Goal: Find specific page/section: Find specific page/section

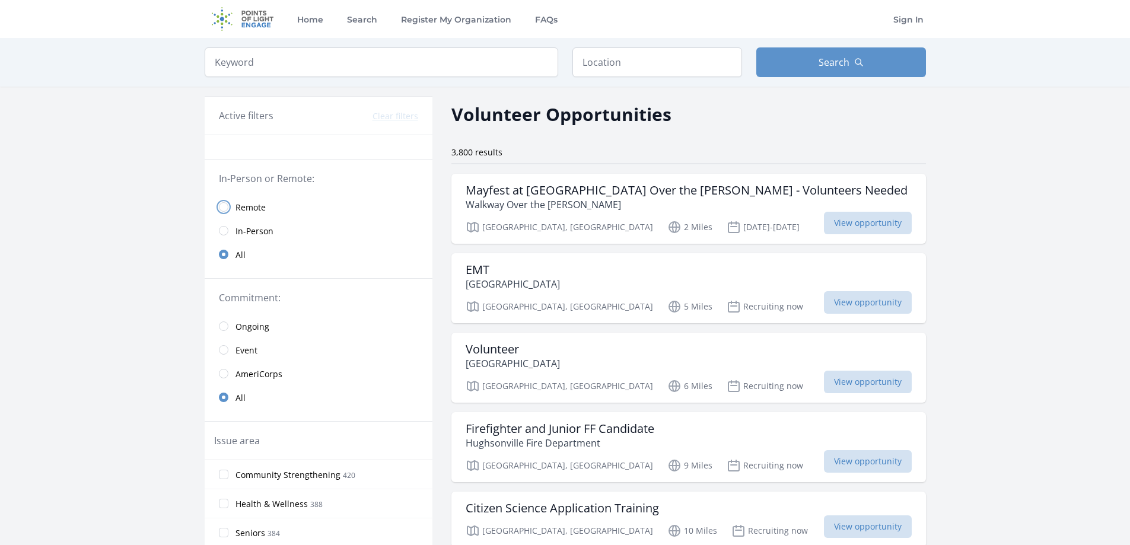
click at [226, 204] on input "radio" at bounding box center [223, 206] width 9 height 9
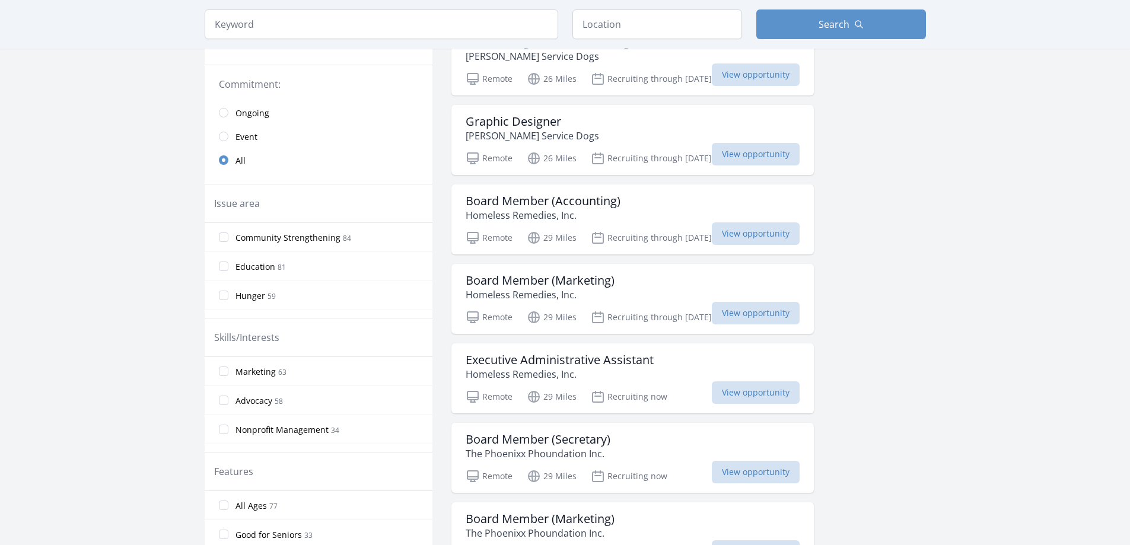
scroll to position [237, 0]
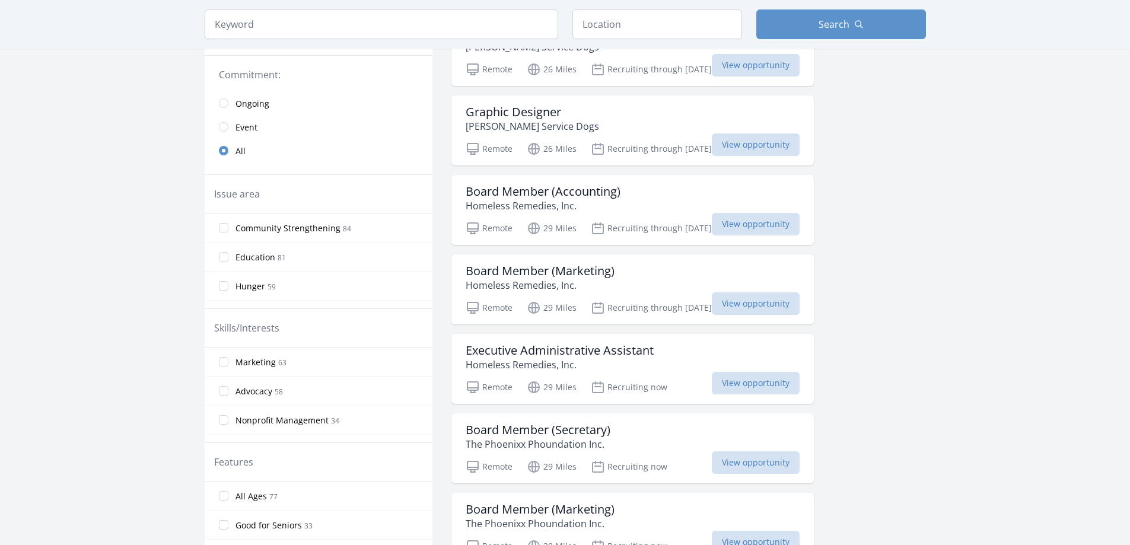
click at [227, 98] on link "Ongoing" at bounding box center [319, 103] width 228 height 24
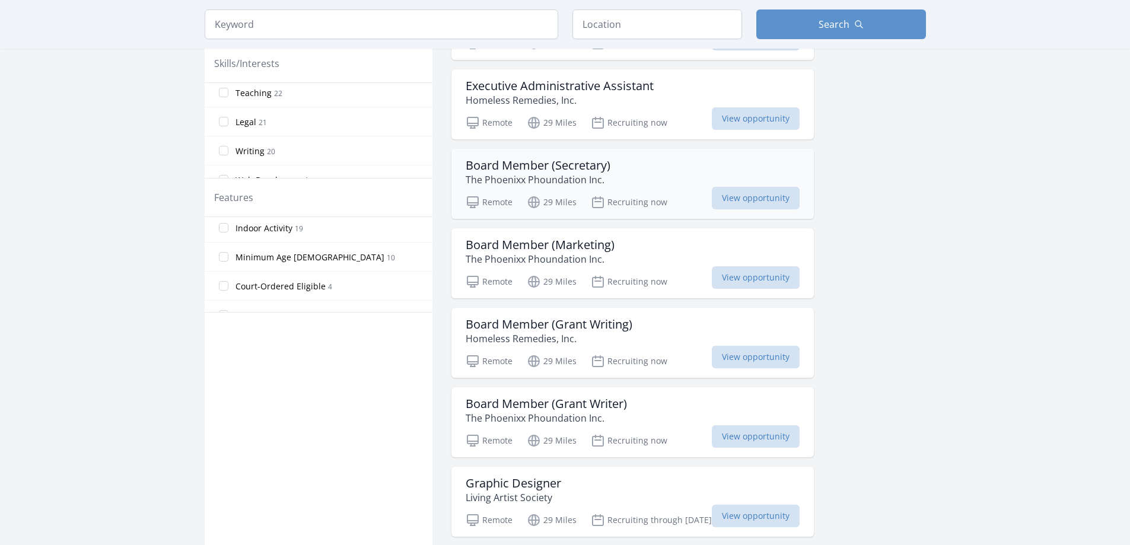
scroll to position [534, 0]
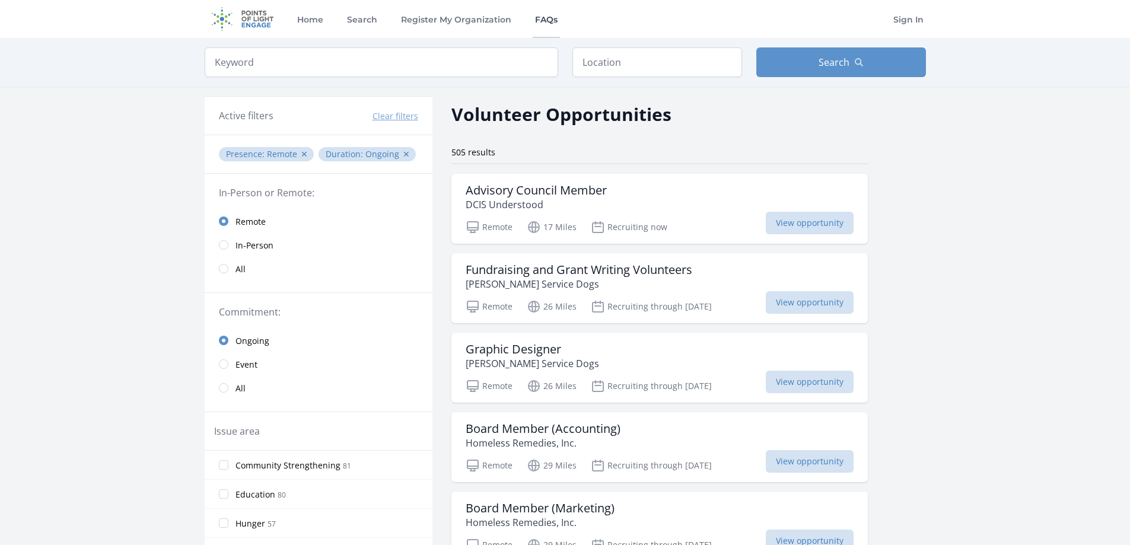
click at [544, 14] on link "FAQs" at bounding box center [546, 19] width 27 height 38
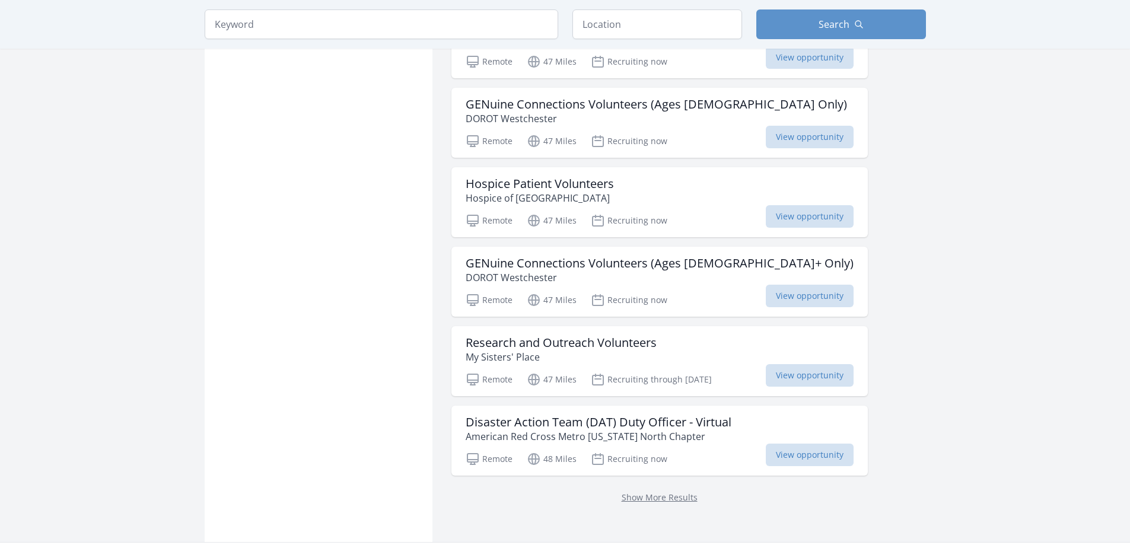
scroll to position [2906, 0]
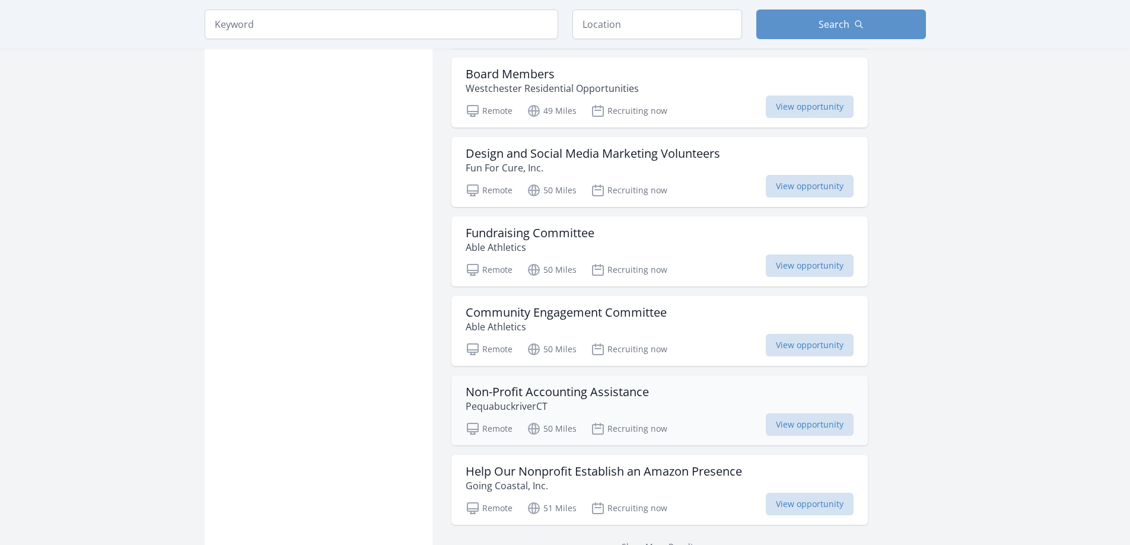
scroll to position [4507, 0]
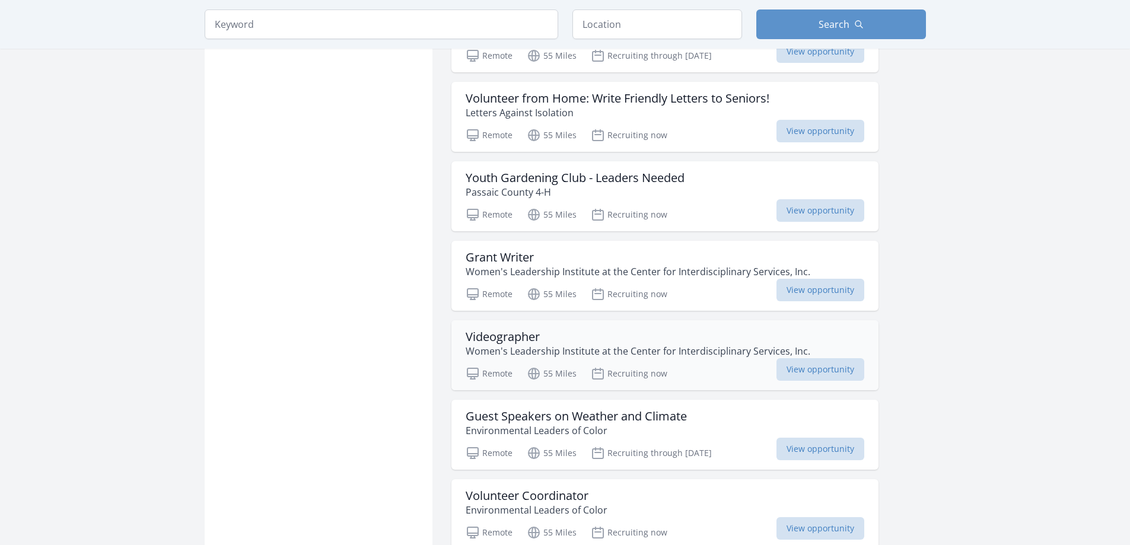
scroll to position [5989, 0]
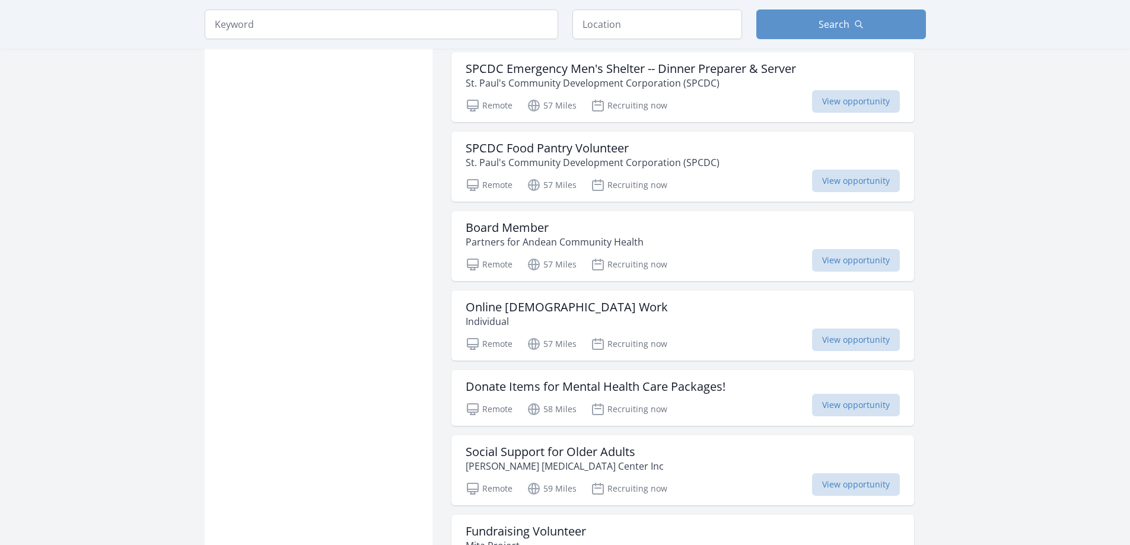
scroll to position [7531, 0]
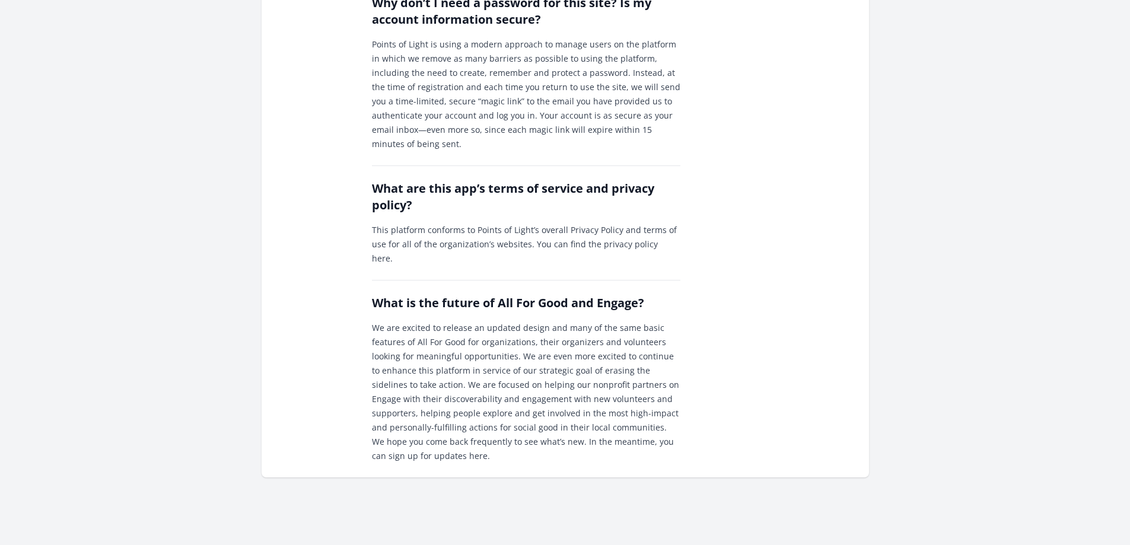
scroll to position [1482, 0]
